Goal: Download file/media

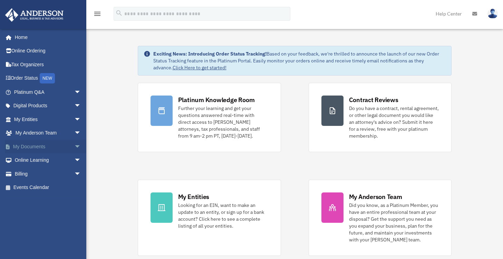
click at [74, 147] on span "arrow_drop_down" at bounding box center [81, 147] width 14 height 14
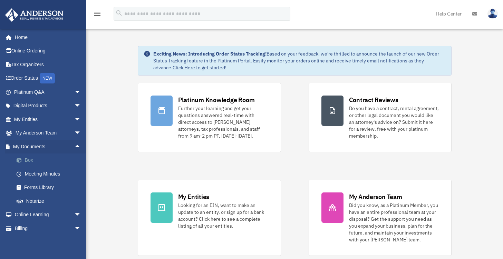
click at [31, 160] on link "Box" at bounding box center [51, 161] width 82 height 14
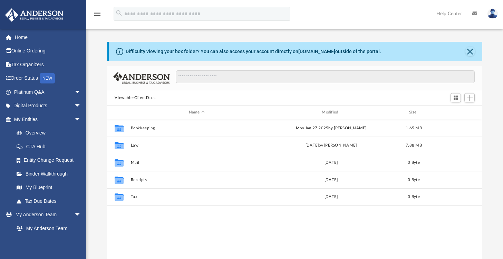
scroll to position [152, 370]
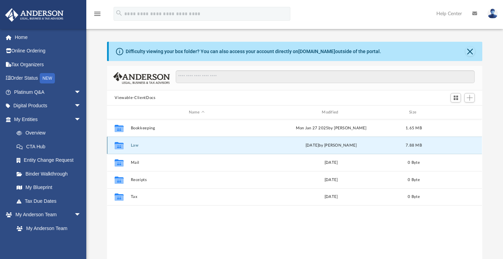
click at [137, 146] on button "Law" at bounding box center [197, 145] width 132 height 4
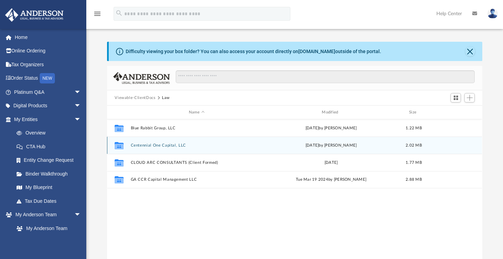
click at [162, 143] on div "Collaborated Folder Centennial One Capital, LLC [DATE] by [PERSON_NAME] 2.02 MB" at bounding box center [294, 145] width 375 height 17
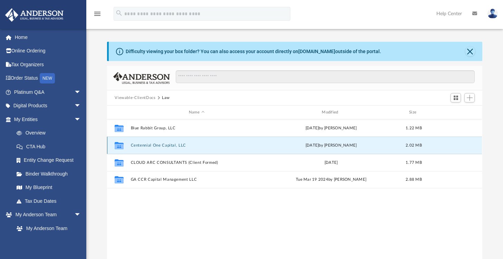
click at [164, 145] on button "Centennial One Capital, LLC" at bounding box center [197, 145] width 132 height 4
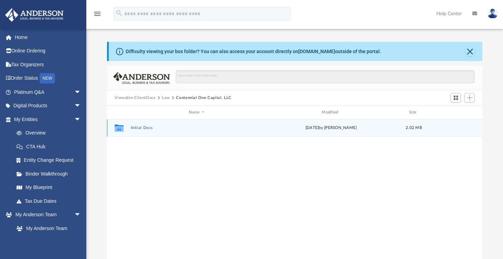
click at [149, 128] on button "Initial Docs" at bounding box center [197, 128] width 132 height 4
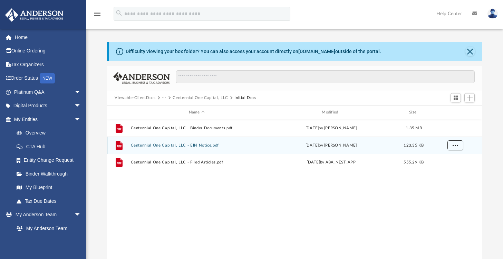
click at [457, 145] on span "More options" at bounding box center [456, 145] width 6 height 4
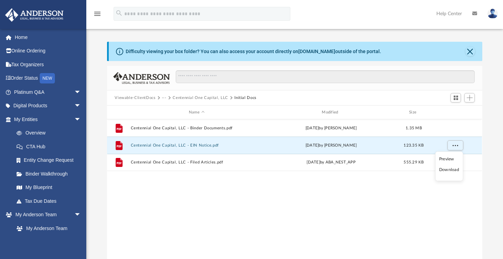
click at [454, 172] on li "Download" at bounding box center [450, 170] width 20 height 7
click at [37, 131] on link "Overview" at bounding box center [51, 133] width 82 height 14
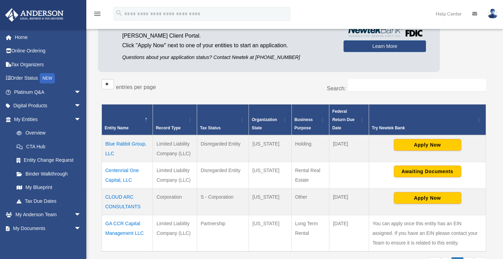
scroll to position [70, 0]
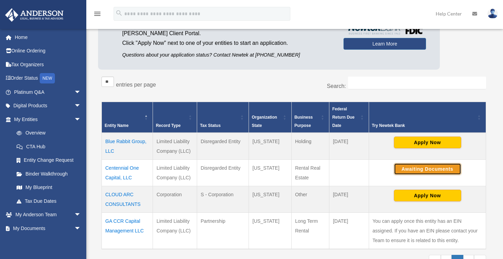
click at [404, 169] on button "Awaiting Documents" at bounding box center [427, 169] width 67 height 12
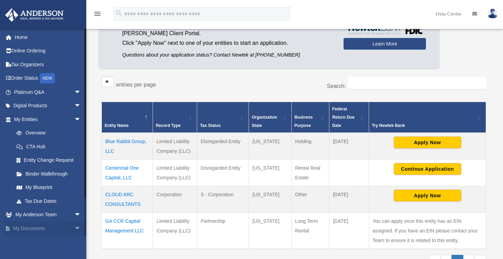
click at [62, 225] on link "My Documents arrow_drop_down" at bounding box center [48, 229] width 87 height 14
click at [74, 227] on span "arrow_drop_down" at bounding box center [81, 229] width 14 height 14
click at [74, 227] on span "arrow_drop_up" at bounding box center [81, 229] width 14 height 14
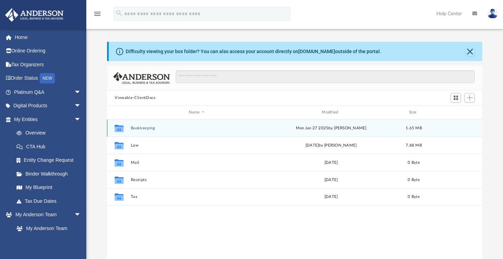
scroll to position [152, 370]
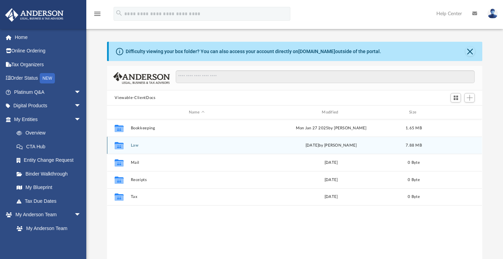
click at [136, 147] on button "Law" at bounding box center [197, 145] width 132 height 4
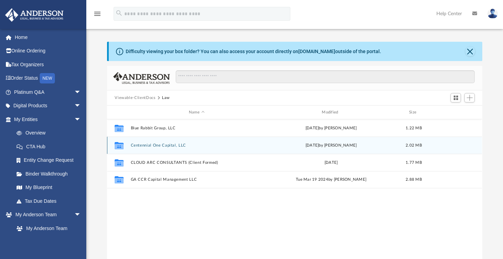
click at [150, 144] on button "Centennial One Capital, LLC" at bounding box center [197, 145] width 132 height 4
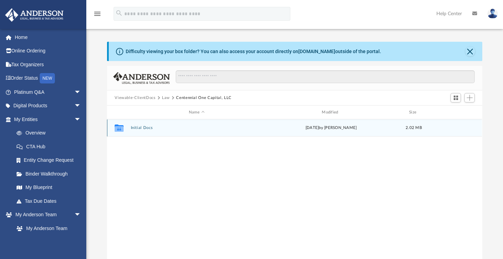
click at [141, 128] on button "Initial Docs" at bounding box center [197, 128] width 132 height 4
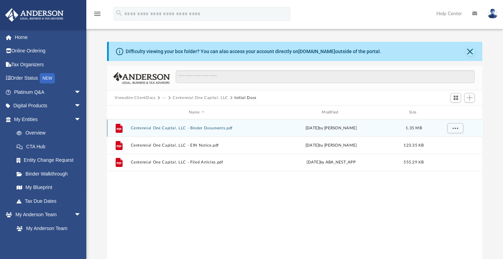
click at [223, 129] on button "Centennial One Capital, LLC - Binder Documents.pdf" at bounding box center [197, 128] width 132 height 4
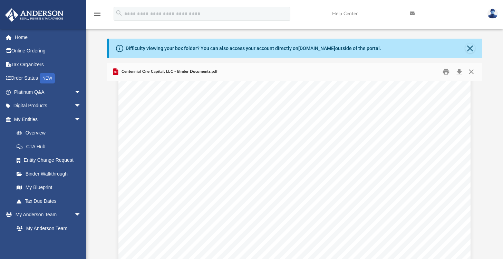
scroll to position [686, 0]
click at [492, 14] on img at bounding box center [493, 14] width 10 height 10
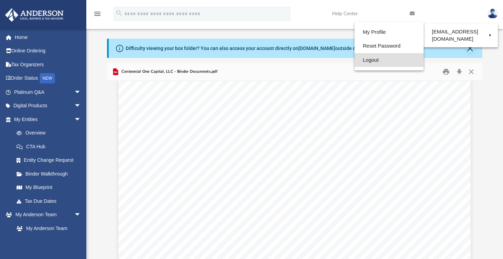
click at [364, 62] on link "Logout" at bounding box center [389, 60] width 69 height 14
